Goal: Task Accomplishment & Management: Manage account settings

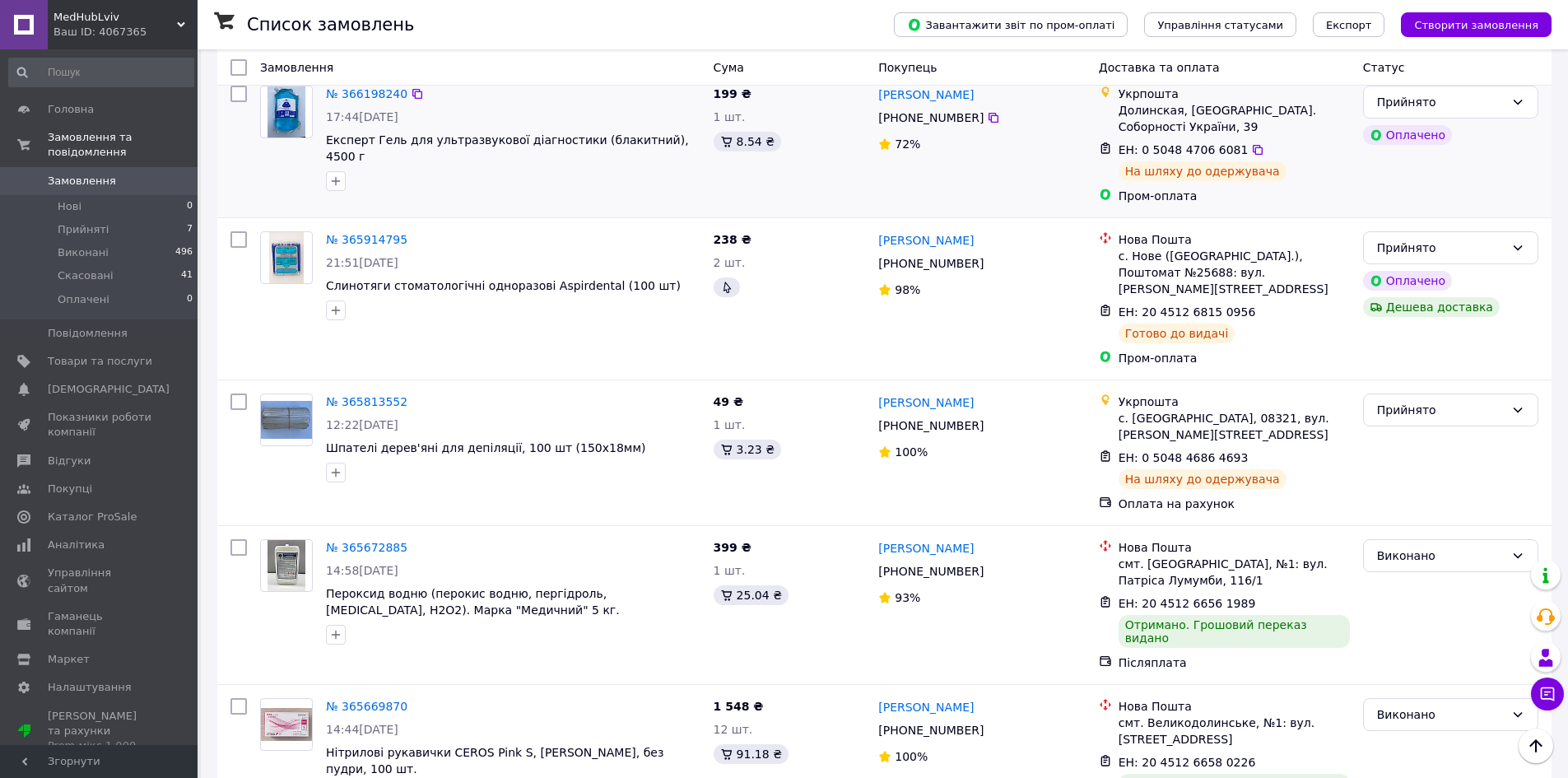
scroll to position [411, 0]
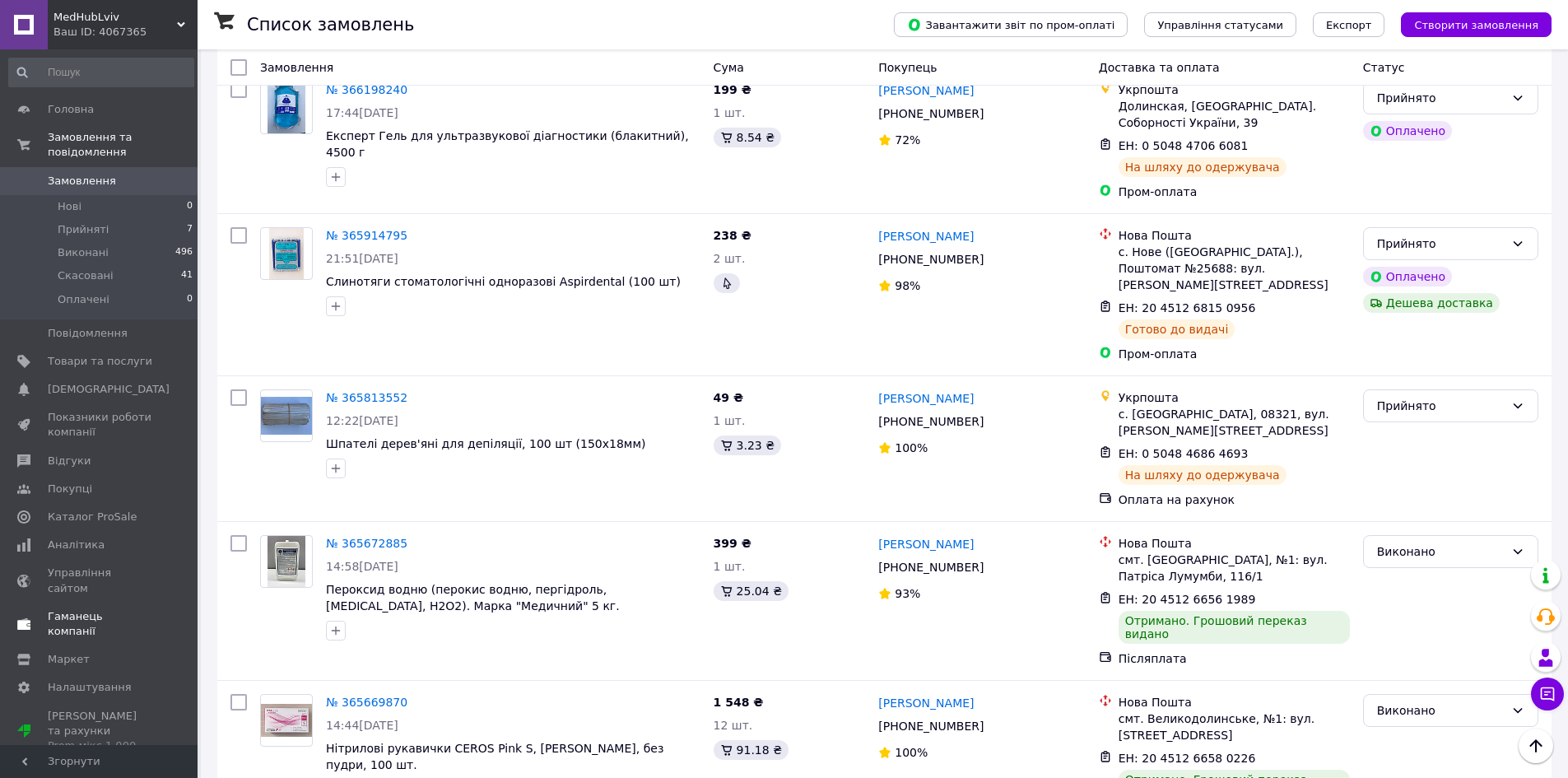
click at [83, 608] on span "Гаманець компанії" at bounding box center [100, 623] width 104 height 30
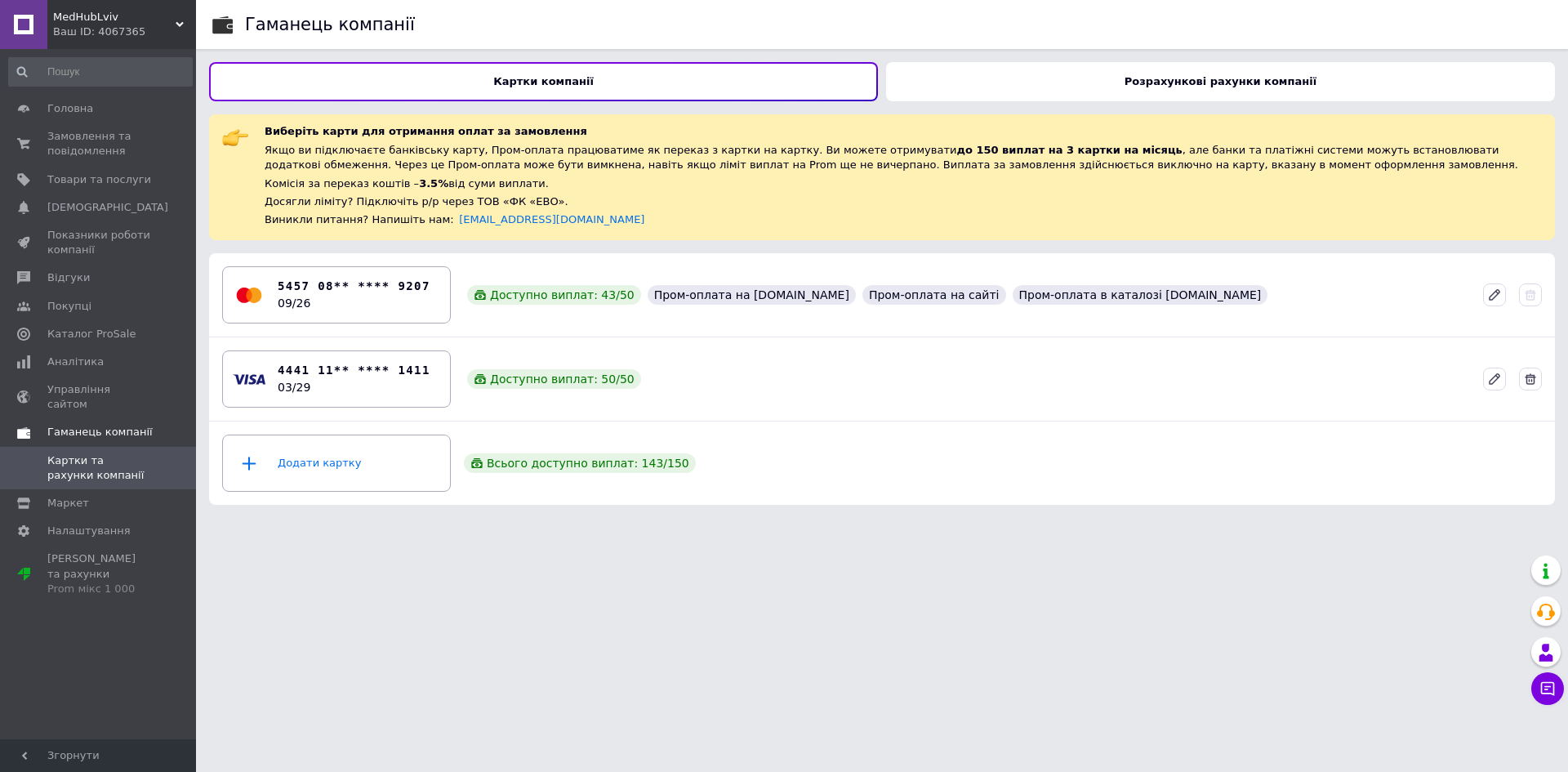
click at [70, 424] on span "Гаманець компанії" at bounding box center [100, 431] width 105 height 15
click at [80, 387] on span "Управління сайтом" at bounding box center [99, 397] width 104 height 29
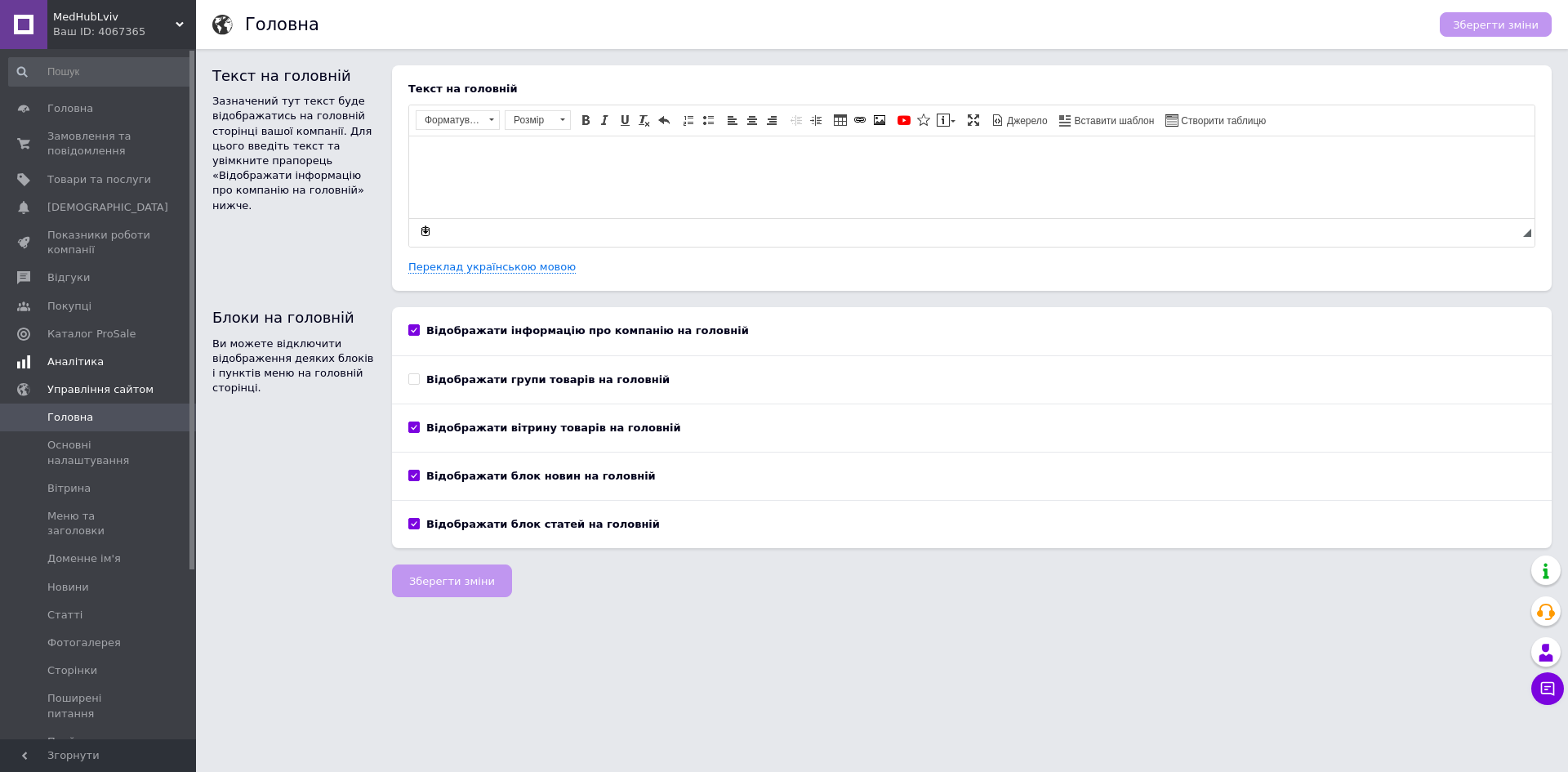
click at [84, 359] on span "Аналітика" at bounding box center [75, 361] width 56 height 15
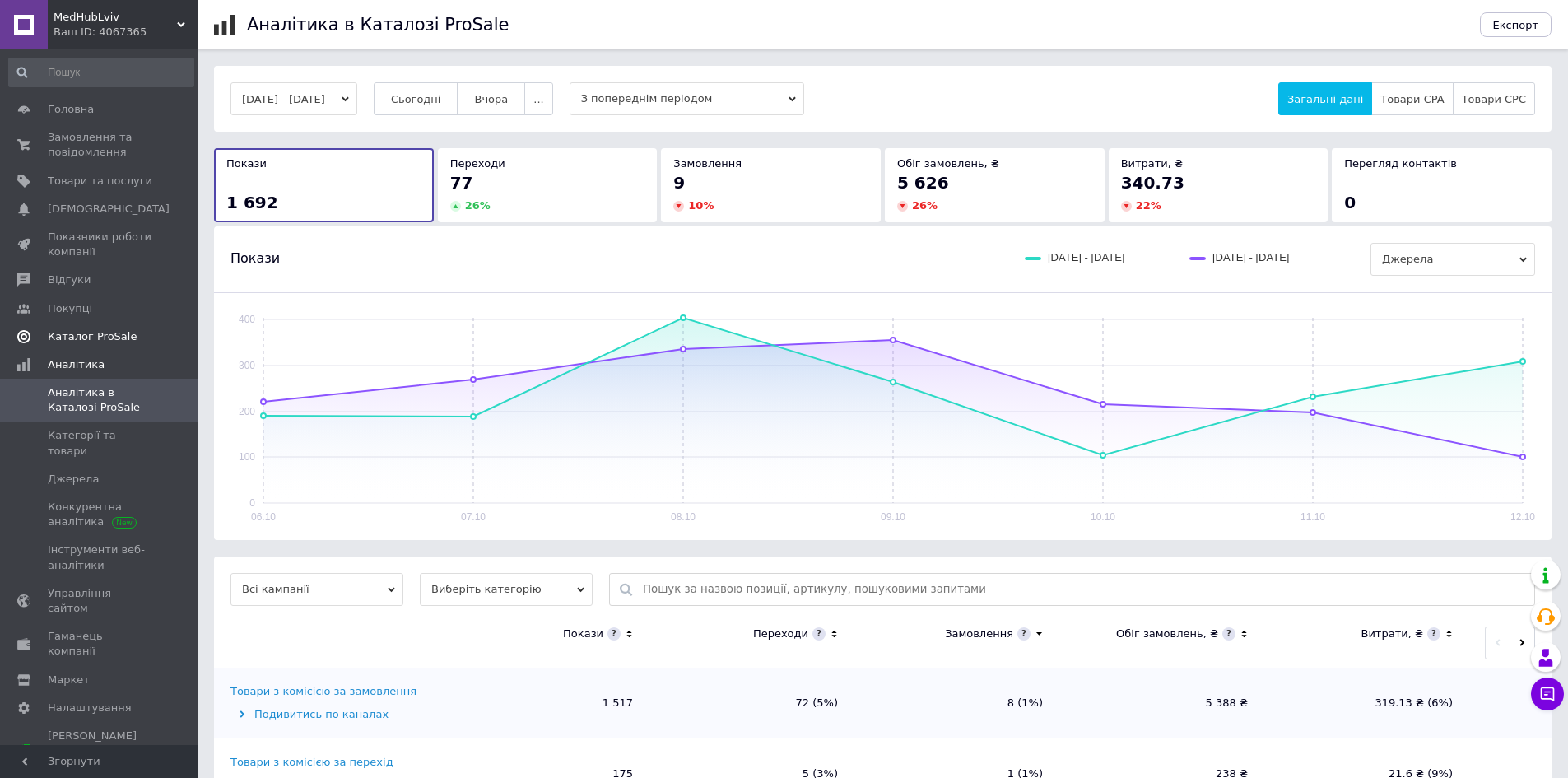
click at [86, 329] on span "Каталог ProSale" at bounding box center [92, 336] width 89 height 15
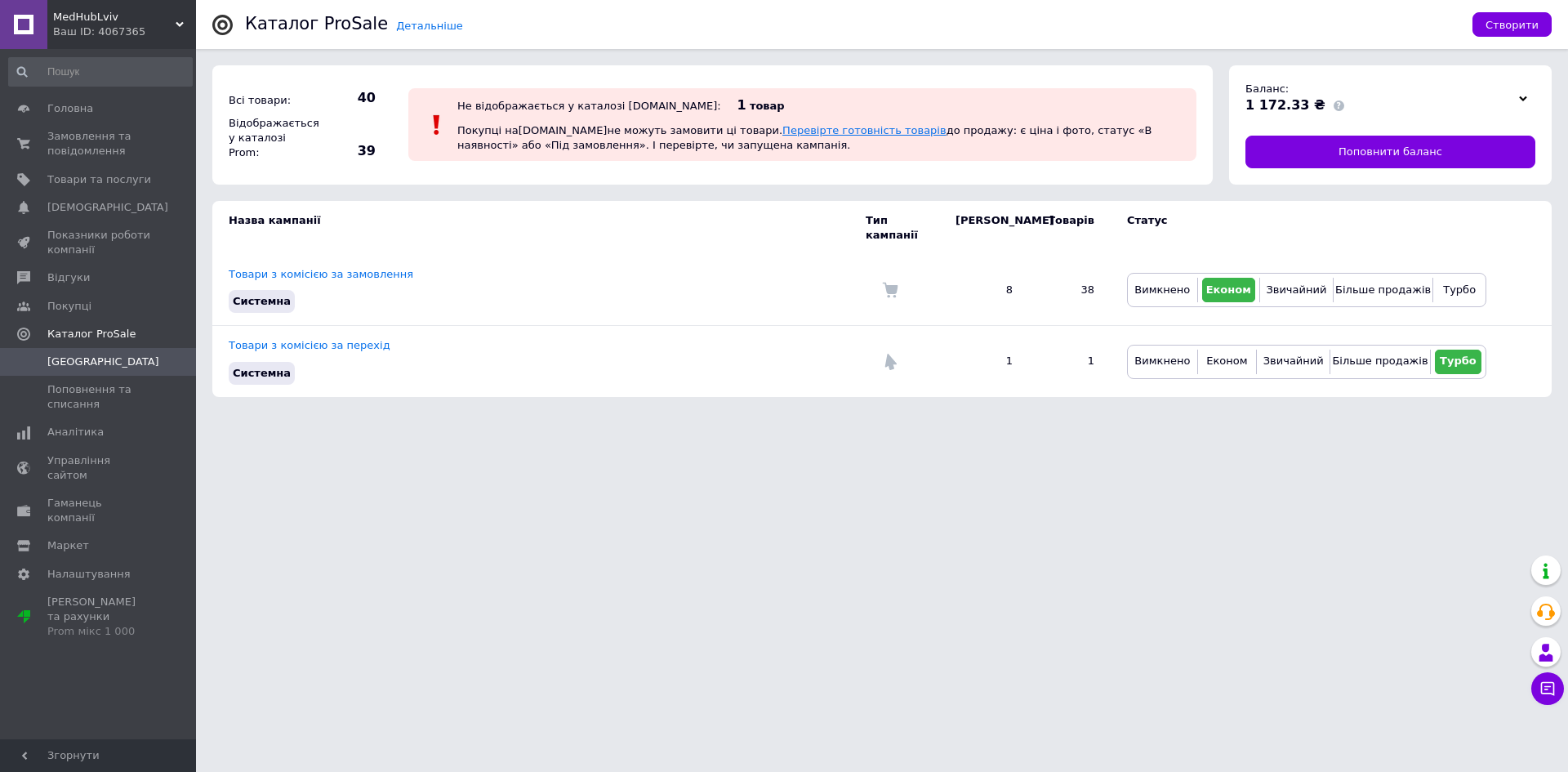
click at [783, 133] on link "Перевірте готовність товарів" at bounding box center [865, 130] width 164 height 12
